Goal: Transaction & Acquisition: Purchase product/service

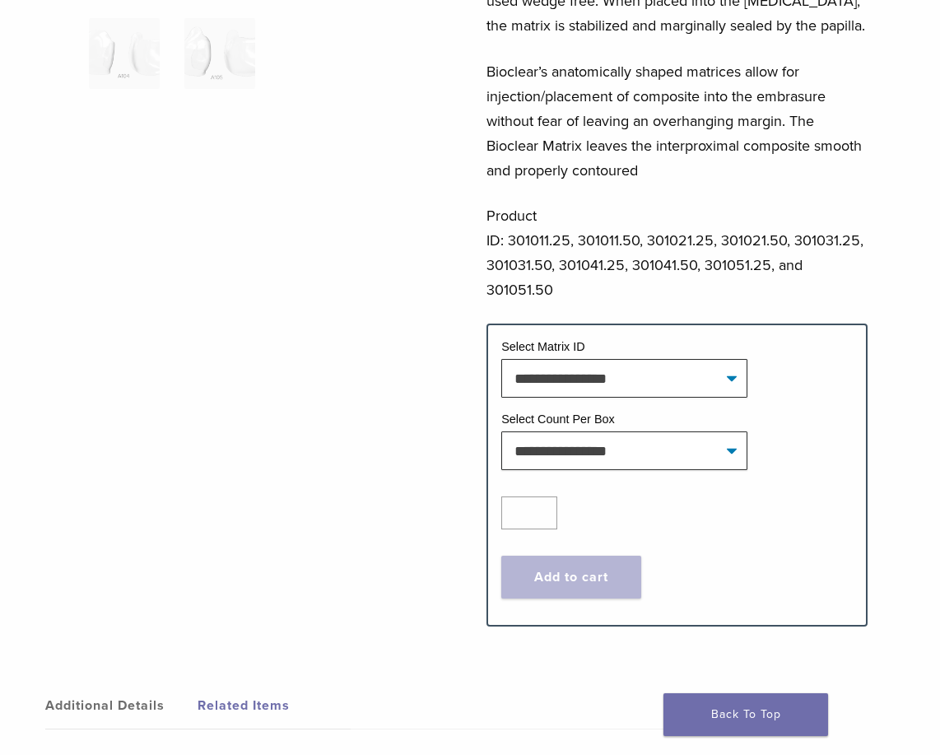
scroll to position [494, 0]
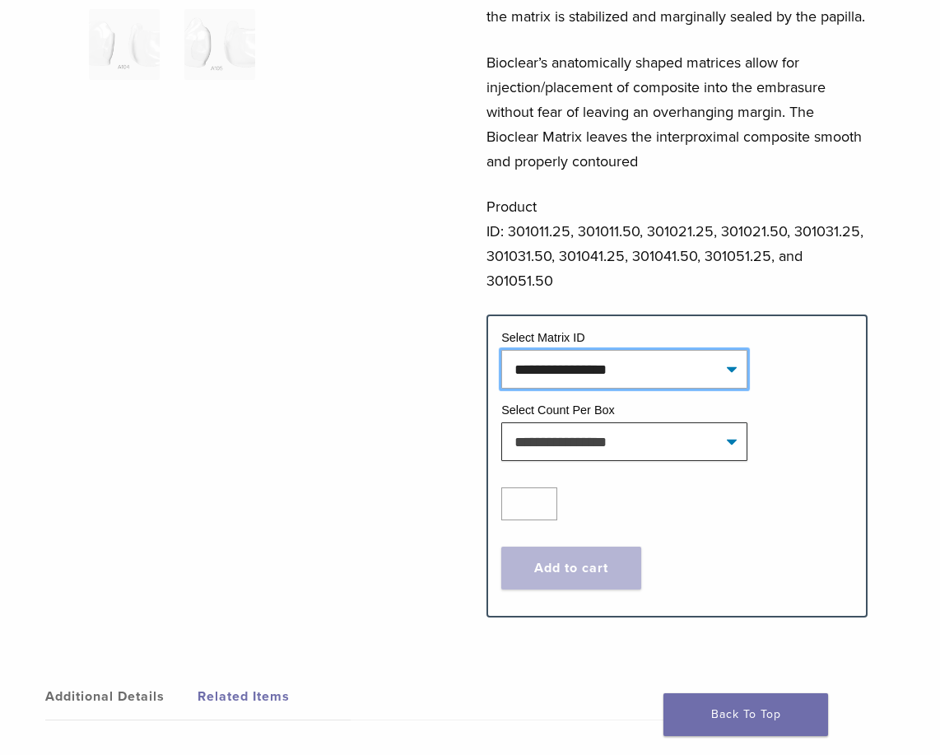
click at [680, 388] on select "**********" at bounding box center [624, 369] width 246 height 38
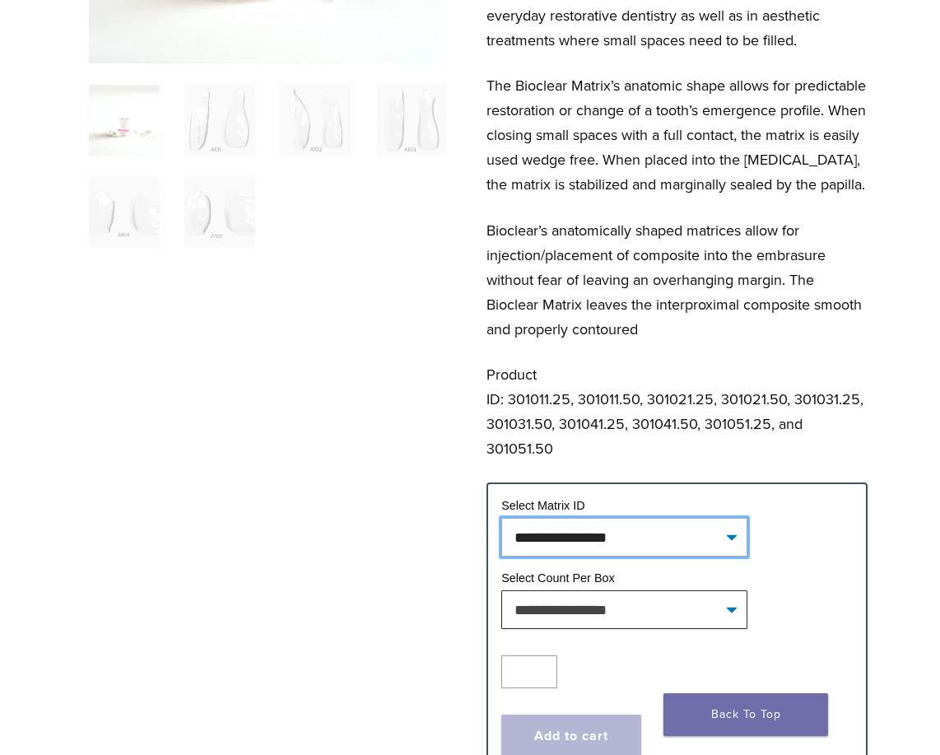
scroll to position [0, 0]
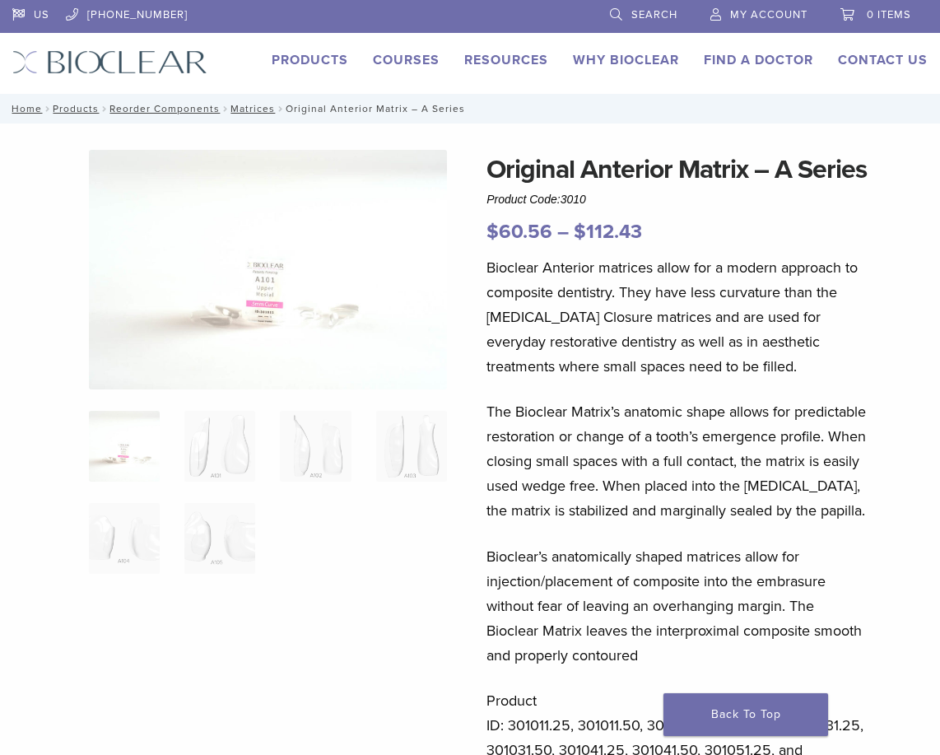
click at [281, 291] on img at bounding box center [268, 269] width 358 height 239
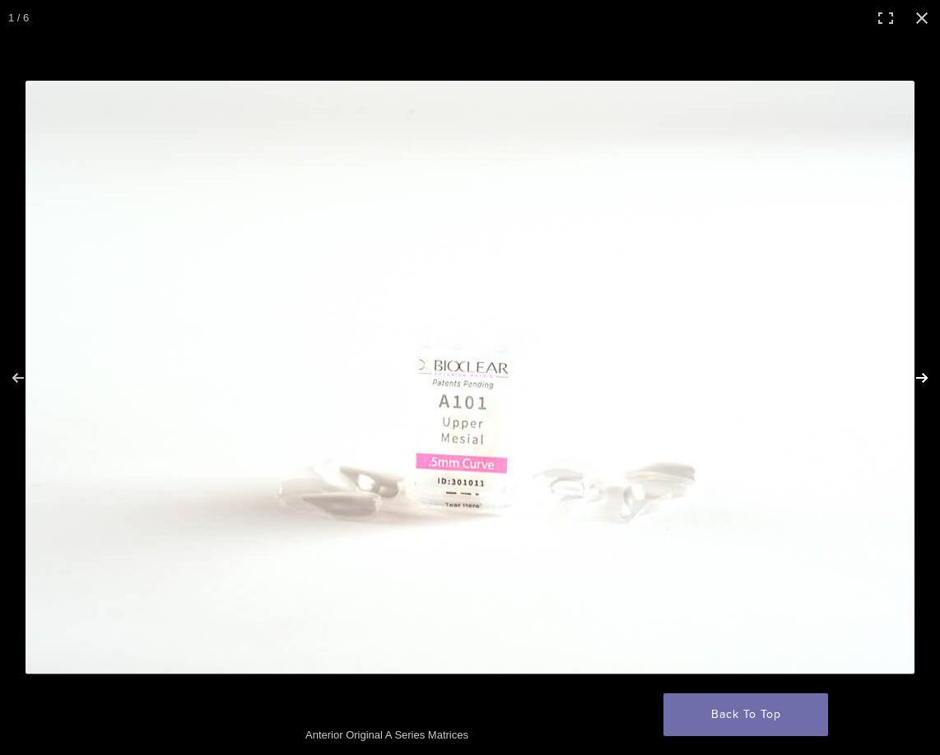
click at [922, 371] on button "Next (arrow right)" at bounding box center [911, 378] width 58 height 82
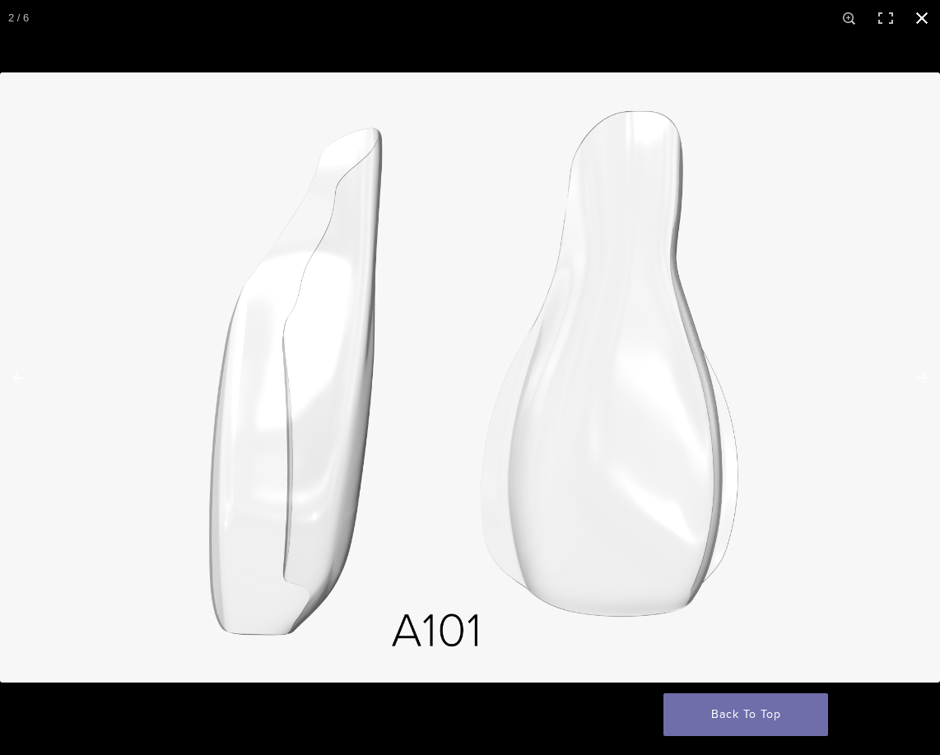
click at [919, 13] on button "Close (Esc)" at bounding box center [922, 18] width 36 height 36
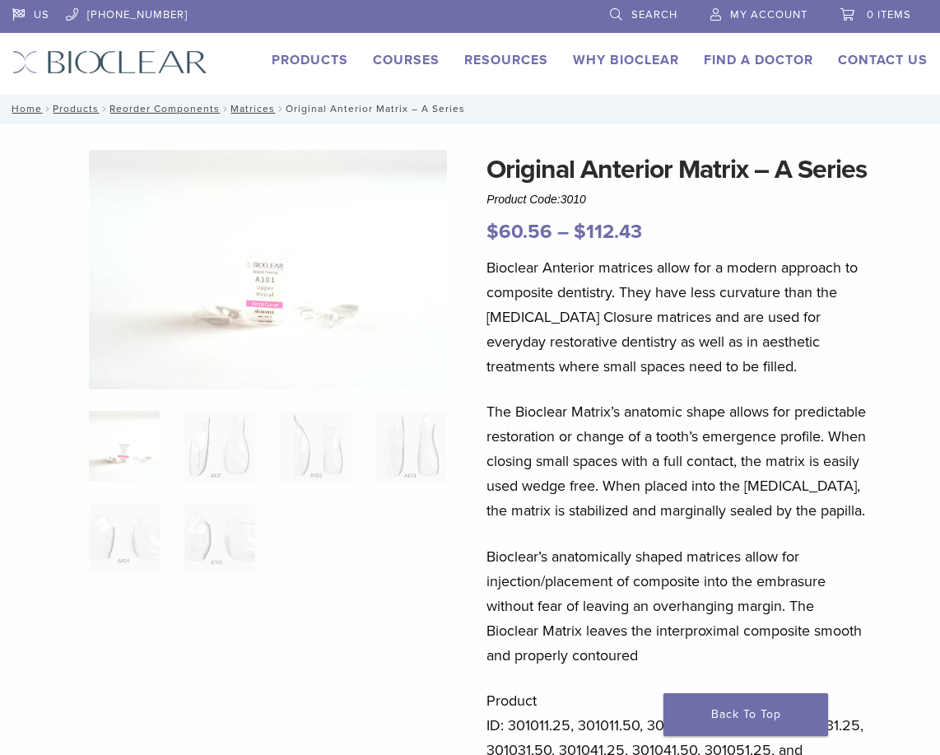
click at [301, 57] on link "Products" at bounding box center [310, 60] width 77 height 16
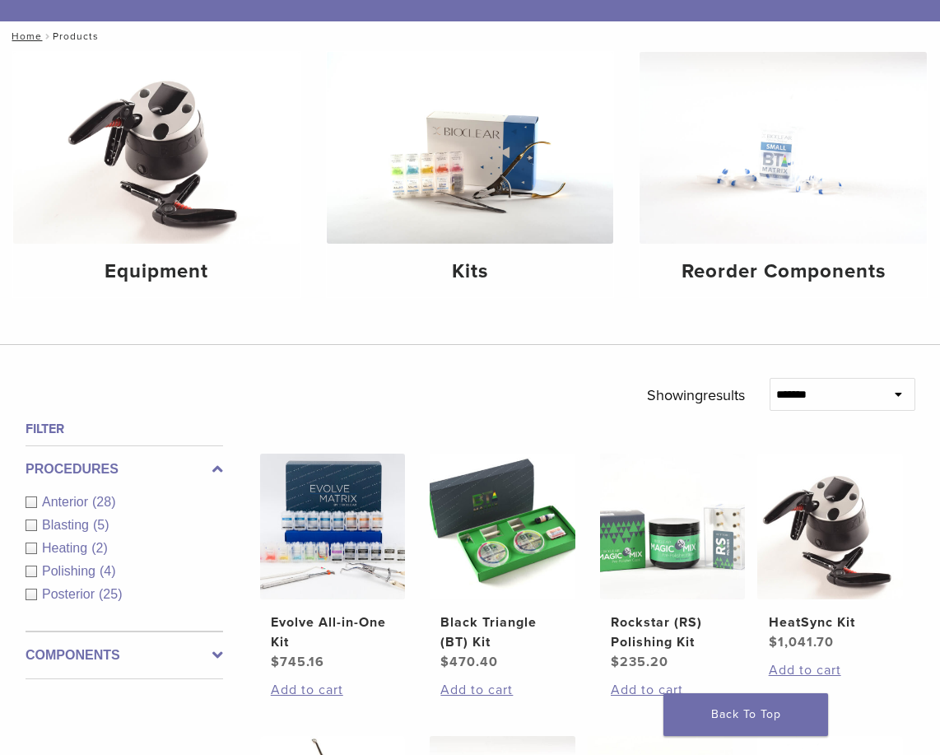
scroll to position [247, 0]
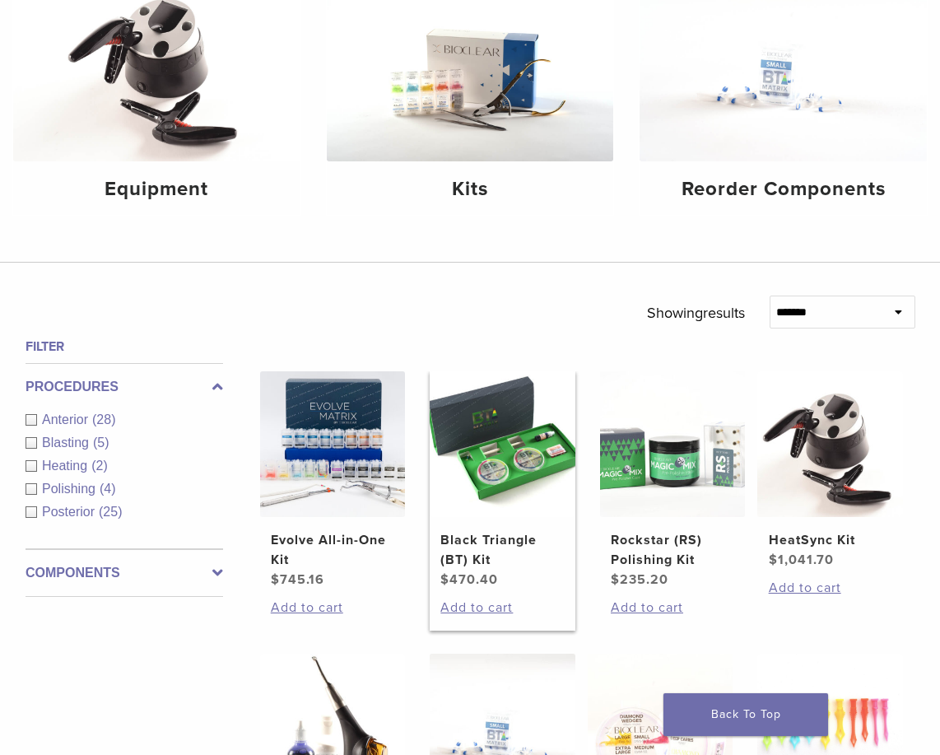
click at [508, 475] on img at bounding box center [503, 444] width 146 height 146
click at [34, 421] on div "Anterior (28)" at bounding box center [124, 420] width 197 height 20
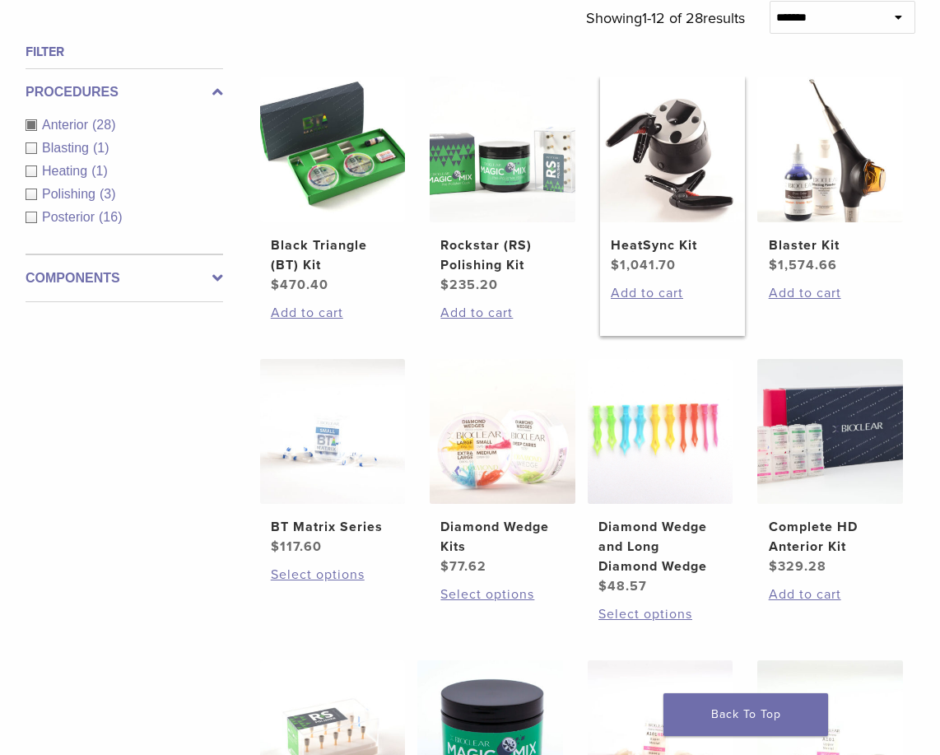
scroll to position [576, 0]
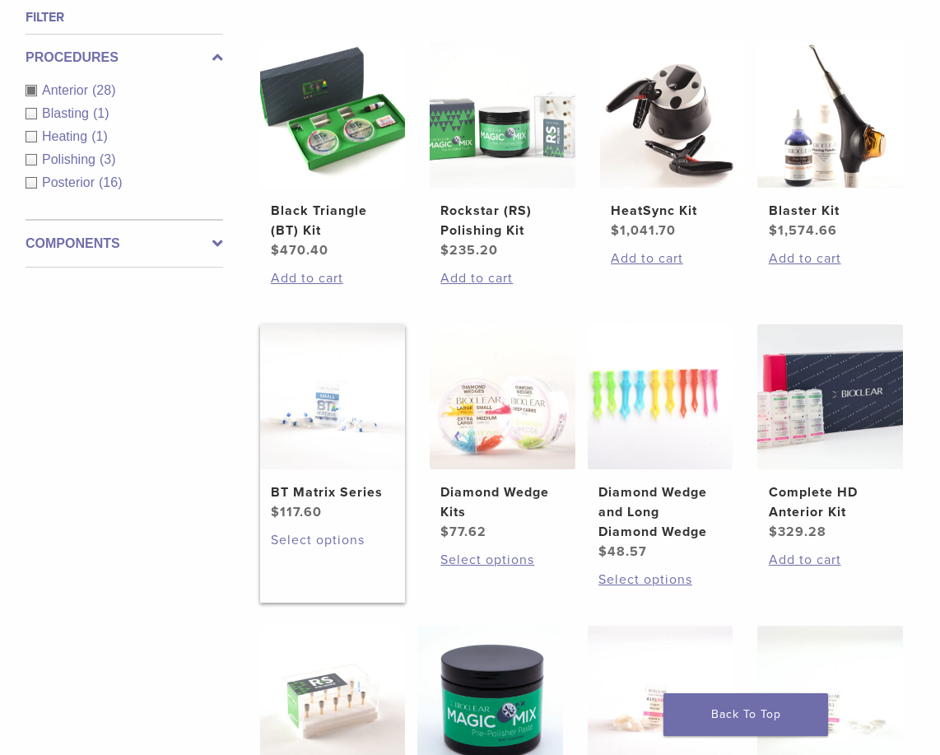
click at [314, 541] on link "Select options" at bounding box center [332, 540] width 123 height 20
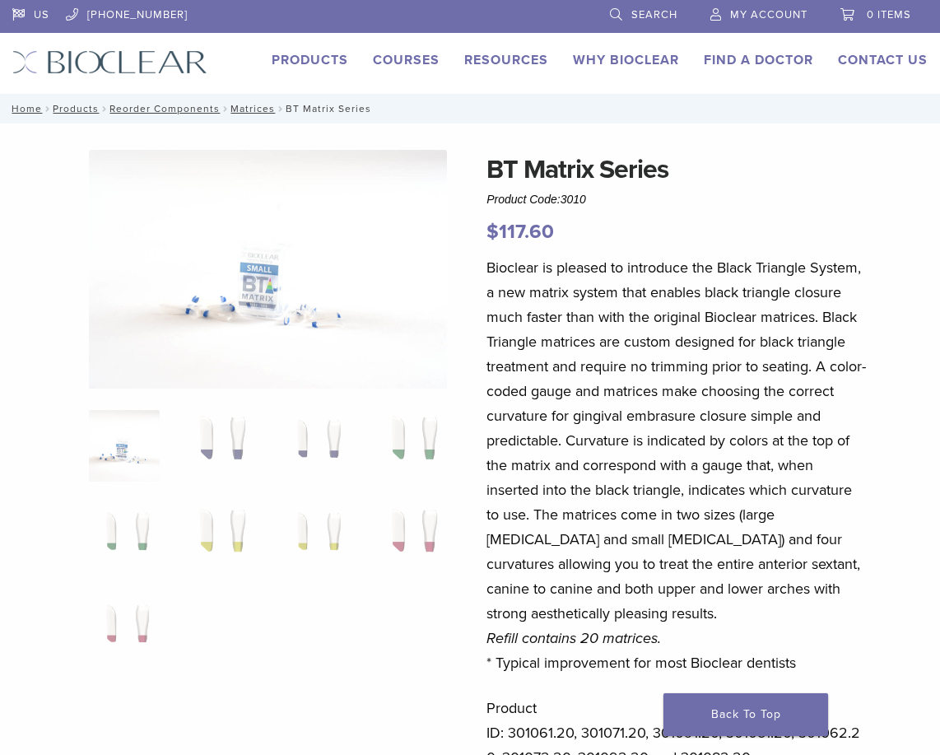
click at [230, 277] on img at bounding box center [268, 269] width 358 height 239
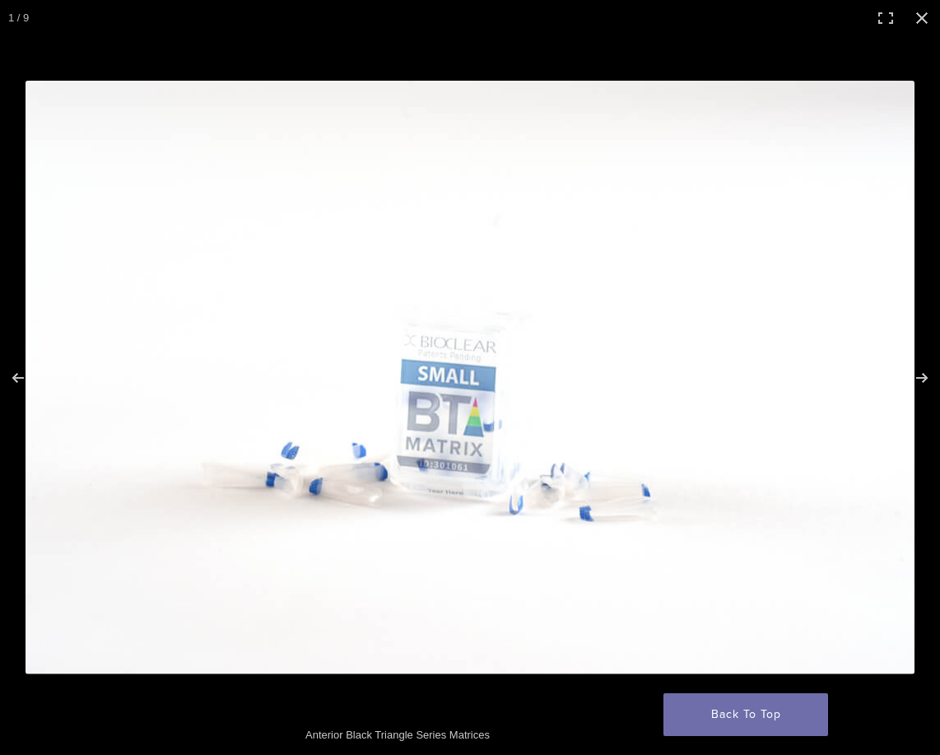
click at [483, 383] on img at bounding box center [470, 377] width 889 height 593
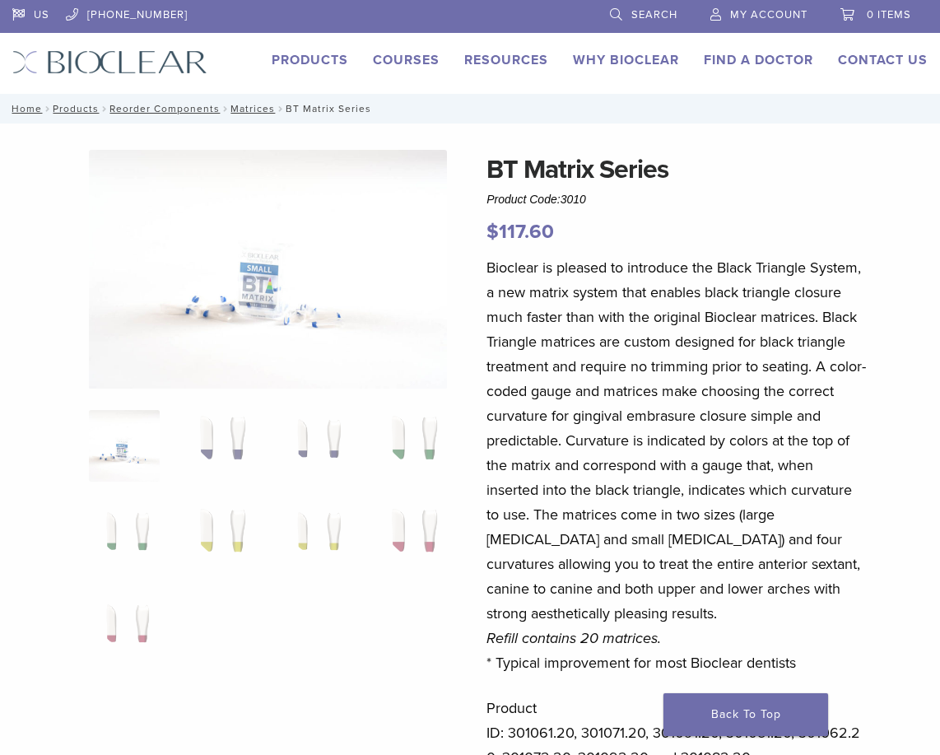
click at [332, 59] on link "Products" at bounding box center [310, 60] width 77 height 16
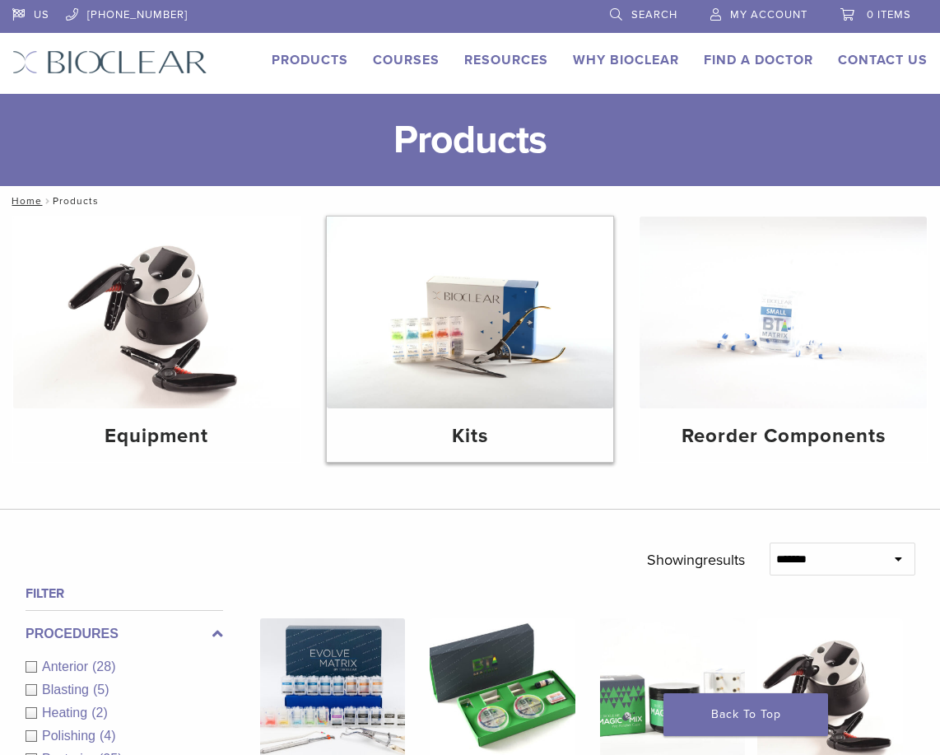
click at [476, 383] on img at bounding box center [470, 312] width 287 height 192
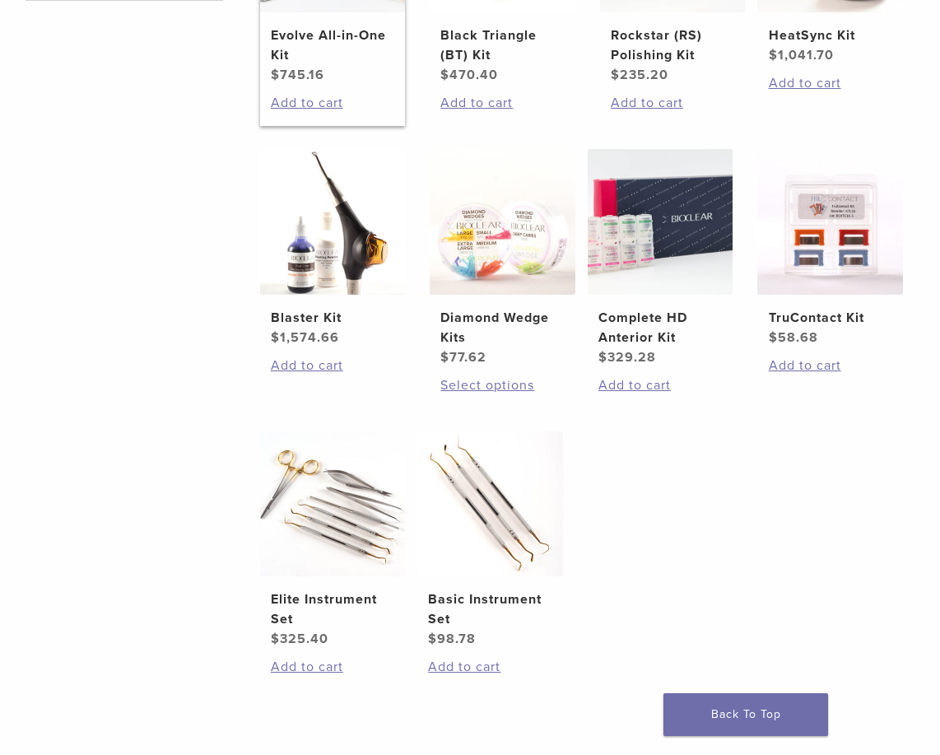
scroll to position [247, 0]
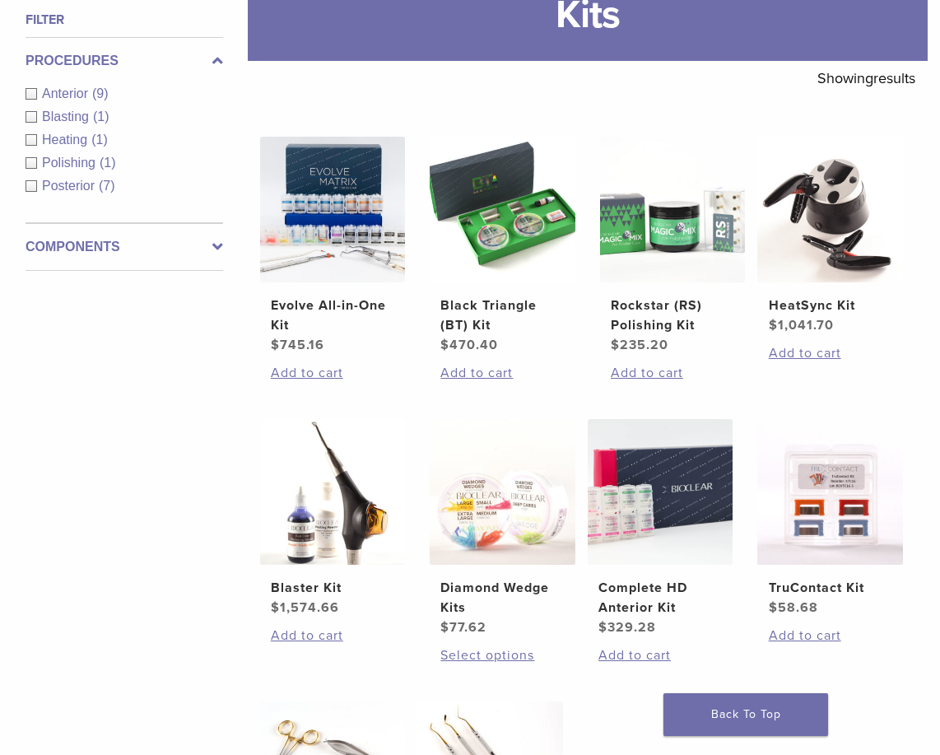
click at [33, 89] on div "Anterior (9)" at bounding box center [124, 94] width 197 height 20
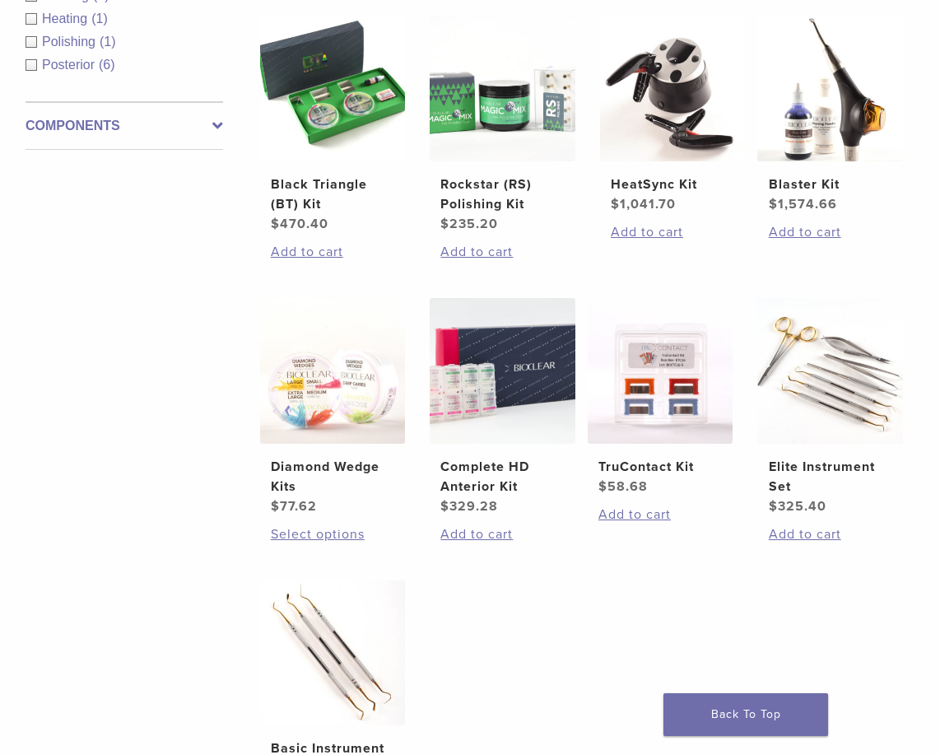
scroll to position [411, 0]
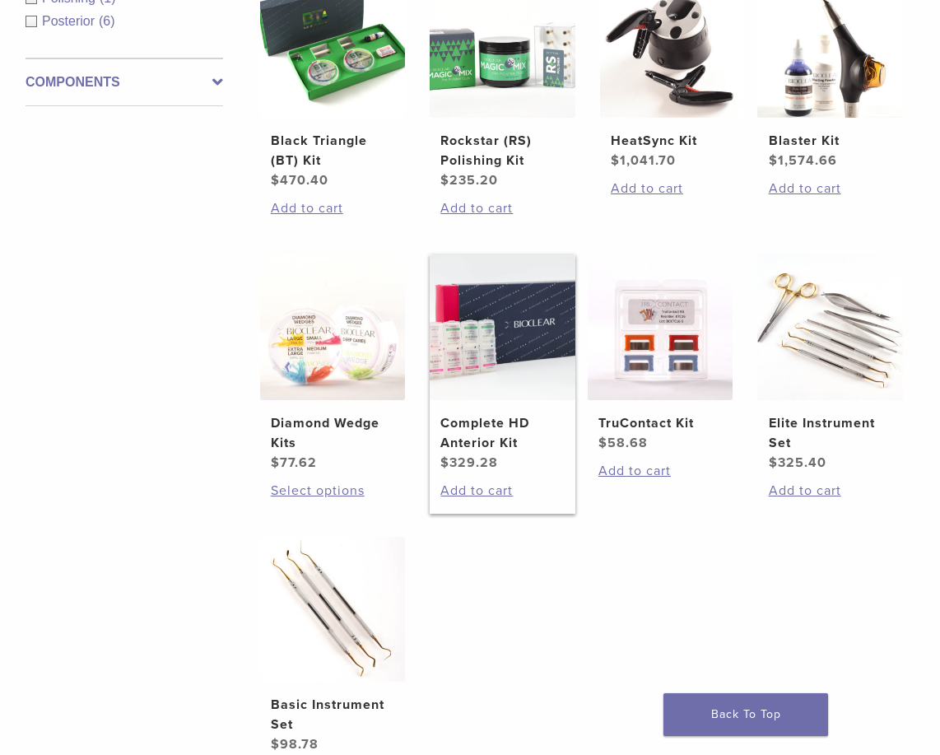
click at [478, 429] on h2 "Complete HD Anterior Kit" at bounding box center [501, 432] width 123 height 39
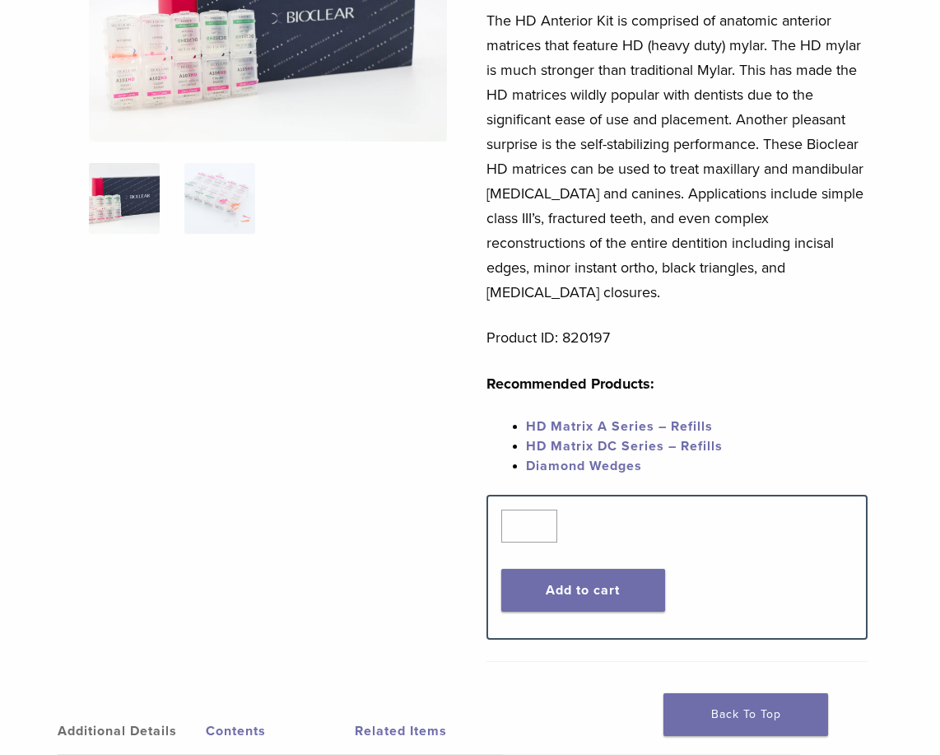
scroll to position [82, 0]
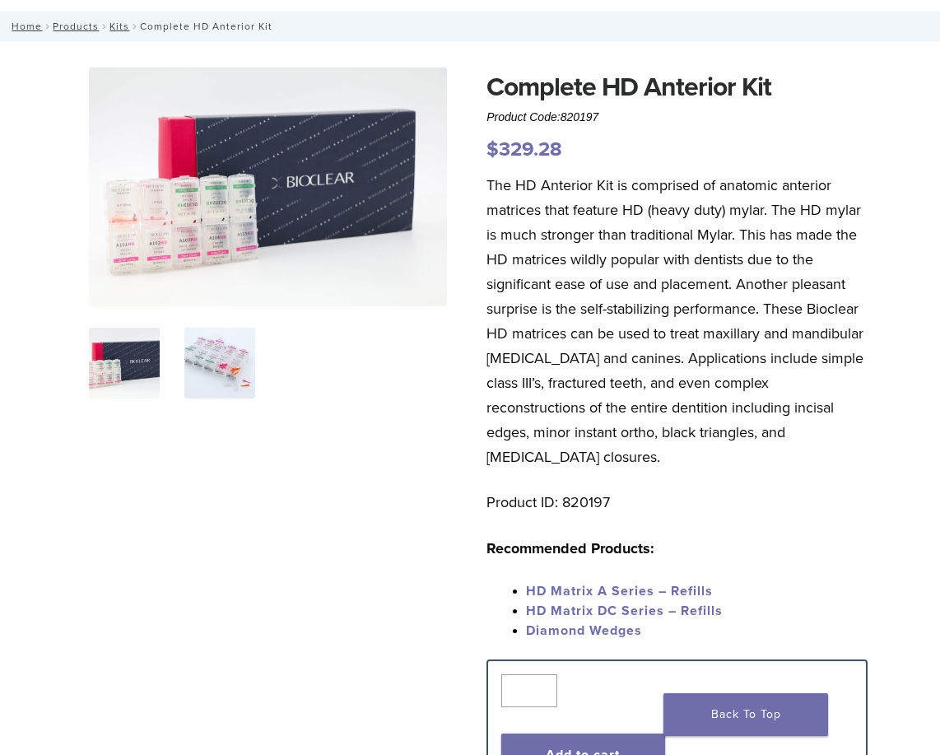
click at [227, 372] on img at bounding box center [219, 363] width 71 height 71
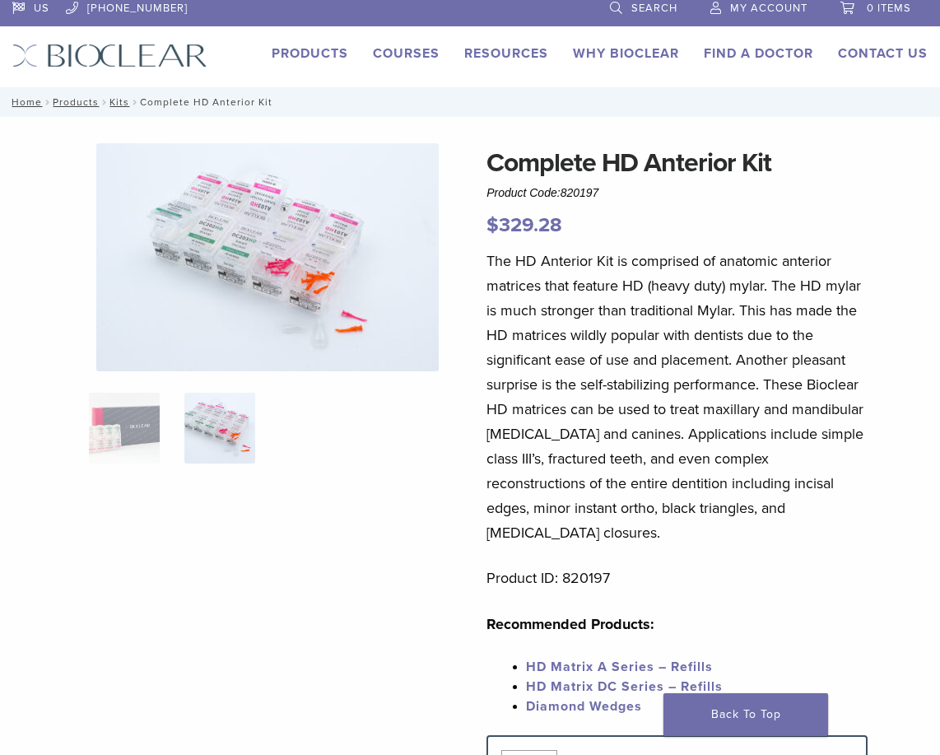
scroll to position [0, 0]
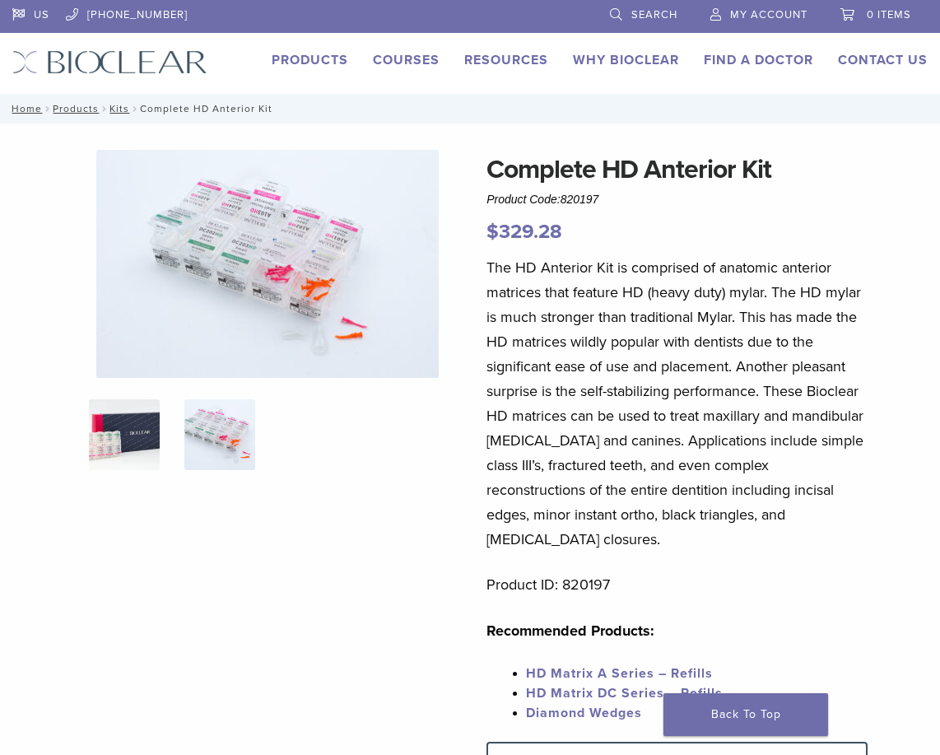
click at [123, 421] on img at bounding box center [124, 434] width 71 height 71
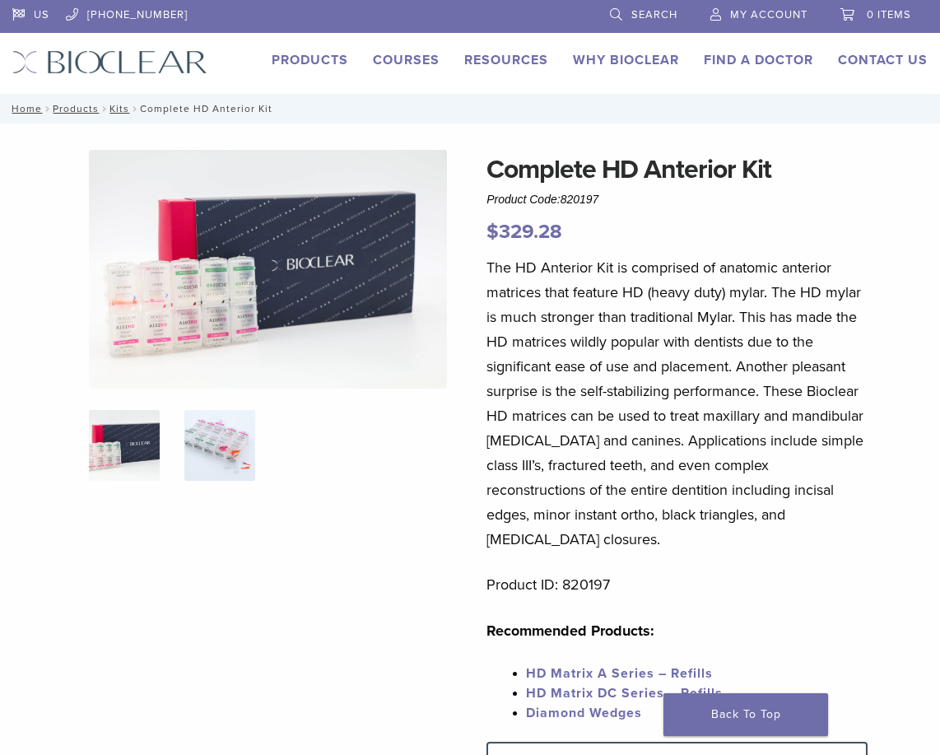
click at [234, 439] on img at bounding box center [219, 445] width 71 height 71
